Goal: Task Accomplishment & Management: Use online tool/utility

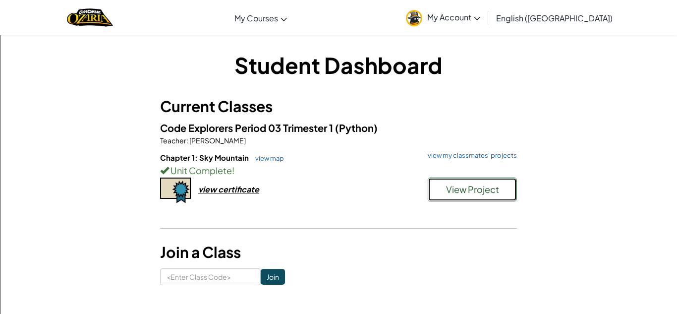
click at [440, 182] on button "View Project" at bounding box center [472, 189] width 89 height 24
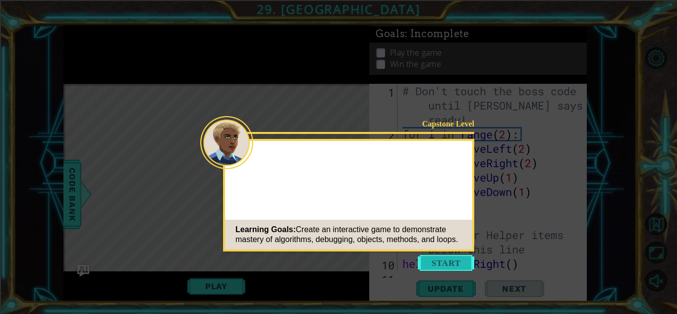
click at [444, 266] on button "Start" at bounding box center [446, 263] width 56 height 16
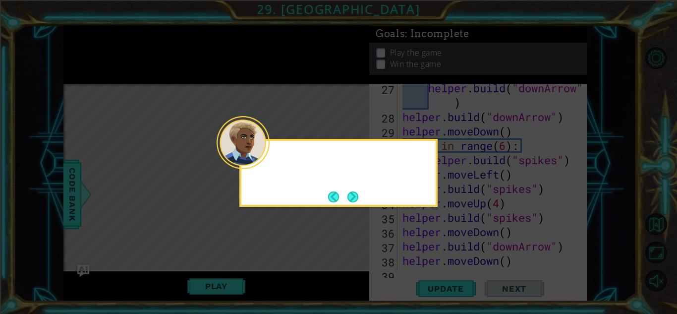
click at [268, 158] on div at bounding box center [243, 142] width 53 height 53
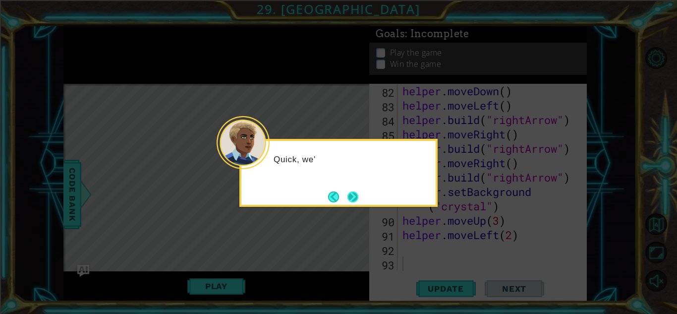
scroll to position [1236, 0]
click at [353, 194] on button "Next" at bounding box center [352, 196] width 11 height 11
click at [354, 198] on button "Next" at bounding box center [352, 196] width 11 height 11
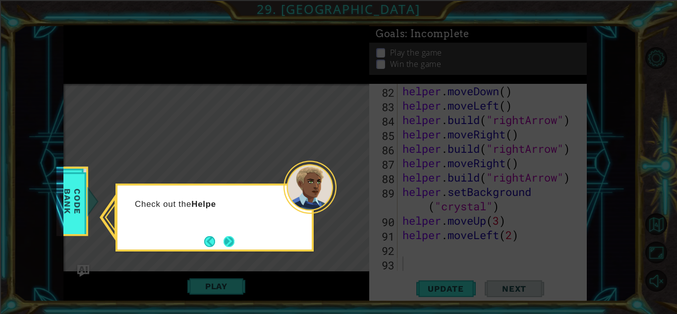
click at [224, 242] on button "Next" at bounding box center [228, 241] width 11 height 11
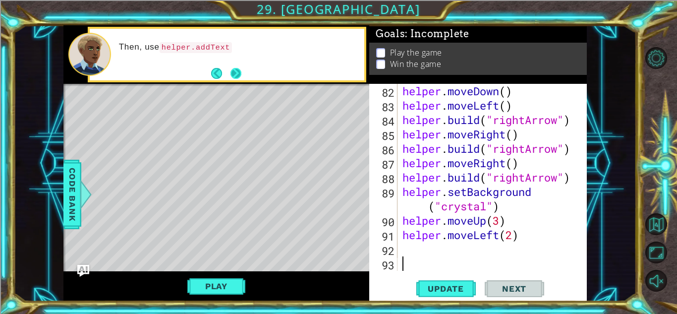
click at [232, 72] on button "Next" at bounding box center [235, 73] width 11 height 11
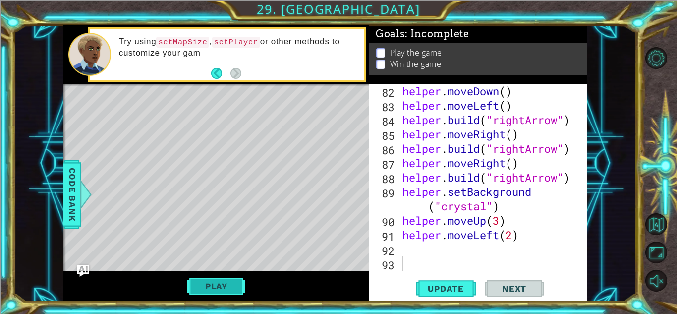
click at [198, 292] on button "Play" at bounding box center [216, 286] width 58 height 19
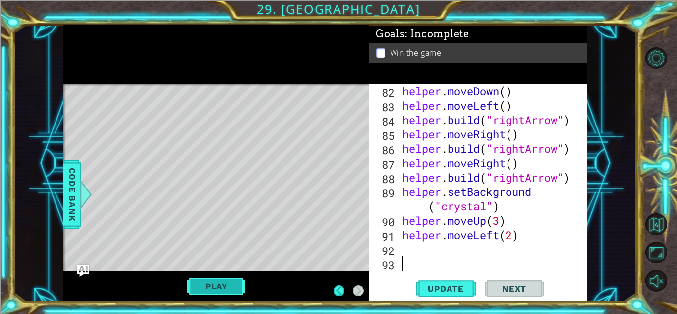
click at [231, 280] on button "Play" at bounding box center [216, 286] width 58 height 19
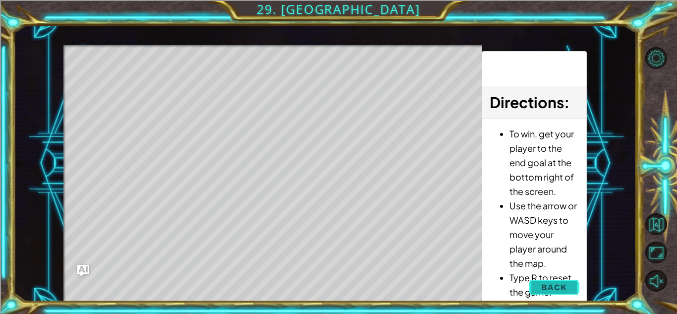
click at [558, 284] on span "Back" at bounding box center [553, 287] width 25 height 10
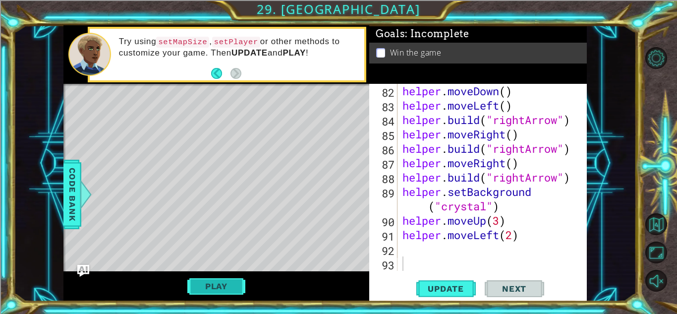
click at [228, 293] on button "Play" at bounding box center [216, 286] width 58 height 19
type textarea "helper.moveLeft(2)"
drag, startPoint x: 228, startPoint y: 293, endPoint x: 422, endPoint y: 233, distance: 202.3
click at [422, 233] on div "helper . moveDown ( ) helper . moveLeft ( ) helper . build ( "rightArrow" ) hel…" at bounding box center [494, 192] width 189 height 216
